Goal: Find specific page/section: Find specific page/section

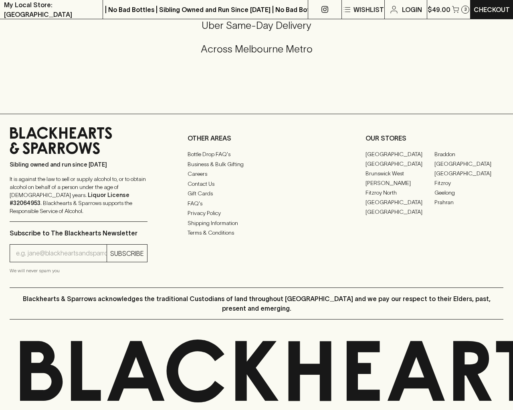
scroll to position [190, 0]
type input "[EMAIL_ADDRESS]"
type input "1"
type input "e"
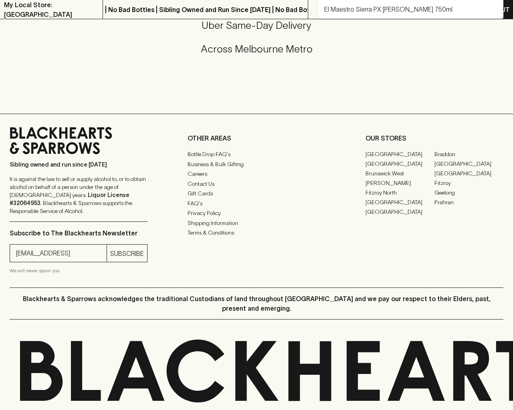
type input "Elderton E Series Chardonnay 2023"
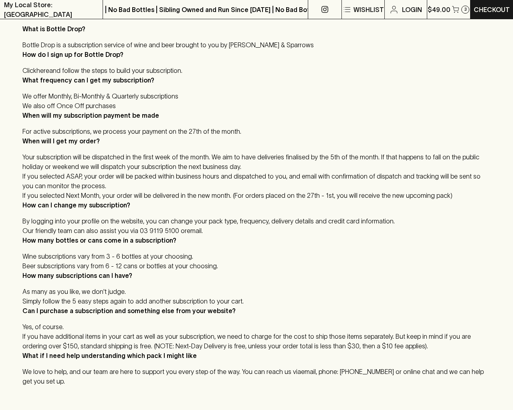
scroll to position [664, 0]
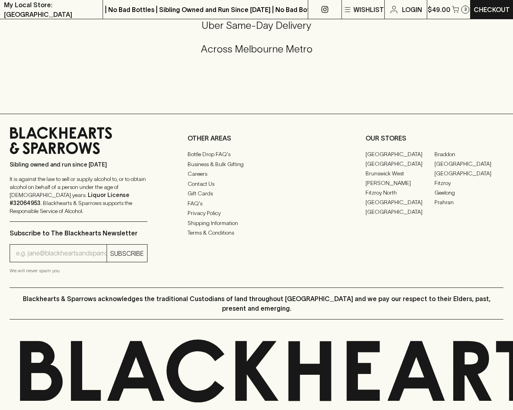
type input "1"
type input "[EMAIL_ADDRESS]"
type input "e"
type input "Elderton E Series Chardonnay 2023"
